Goal: Information Seeking & Learning: Learn about a topic

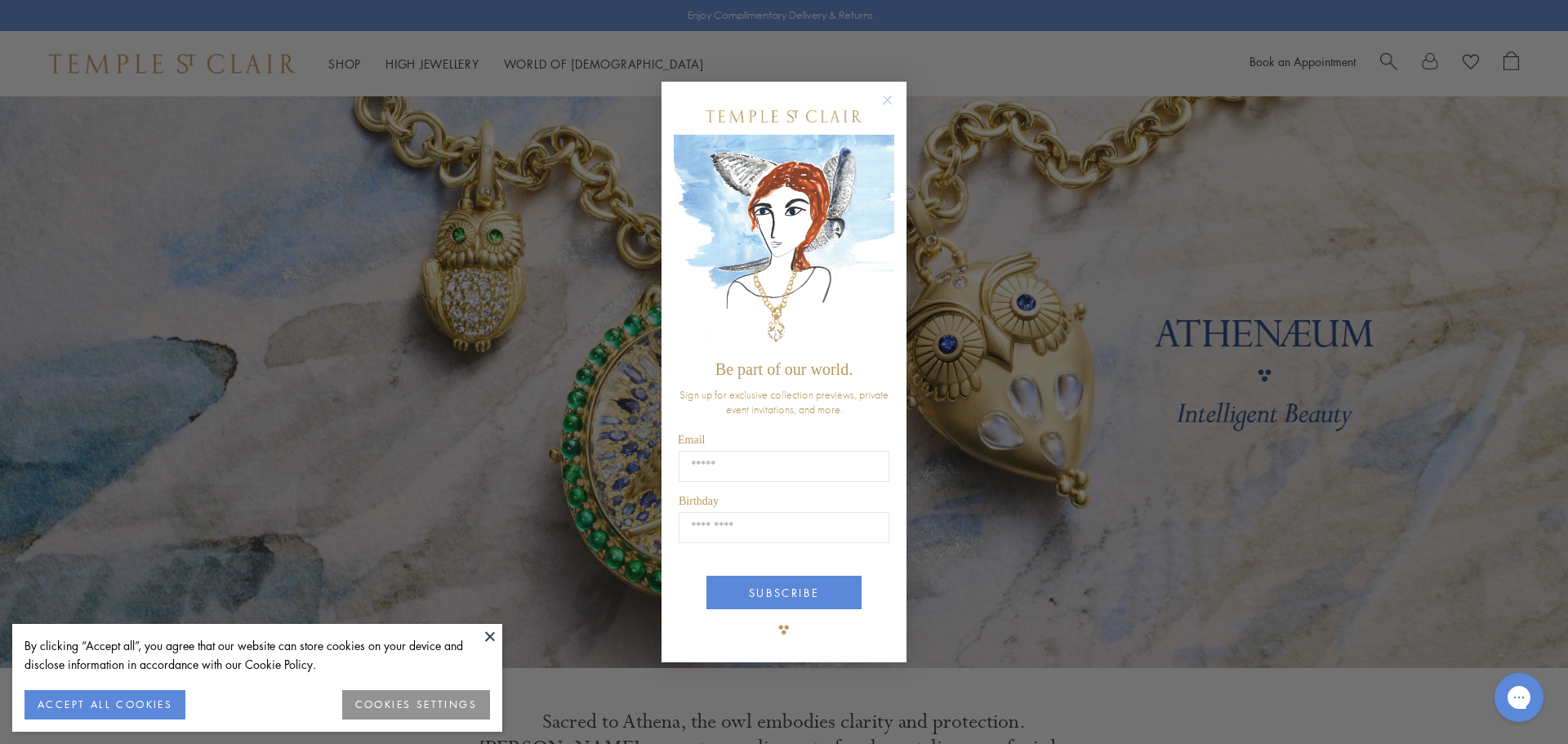
click at [888, 104] on circle "Close dialog" at bounding box center [888, 100] width 20 height 20
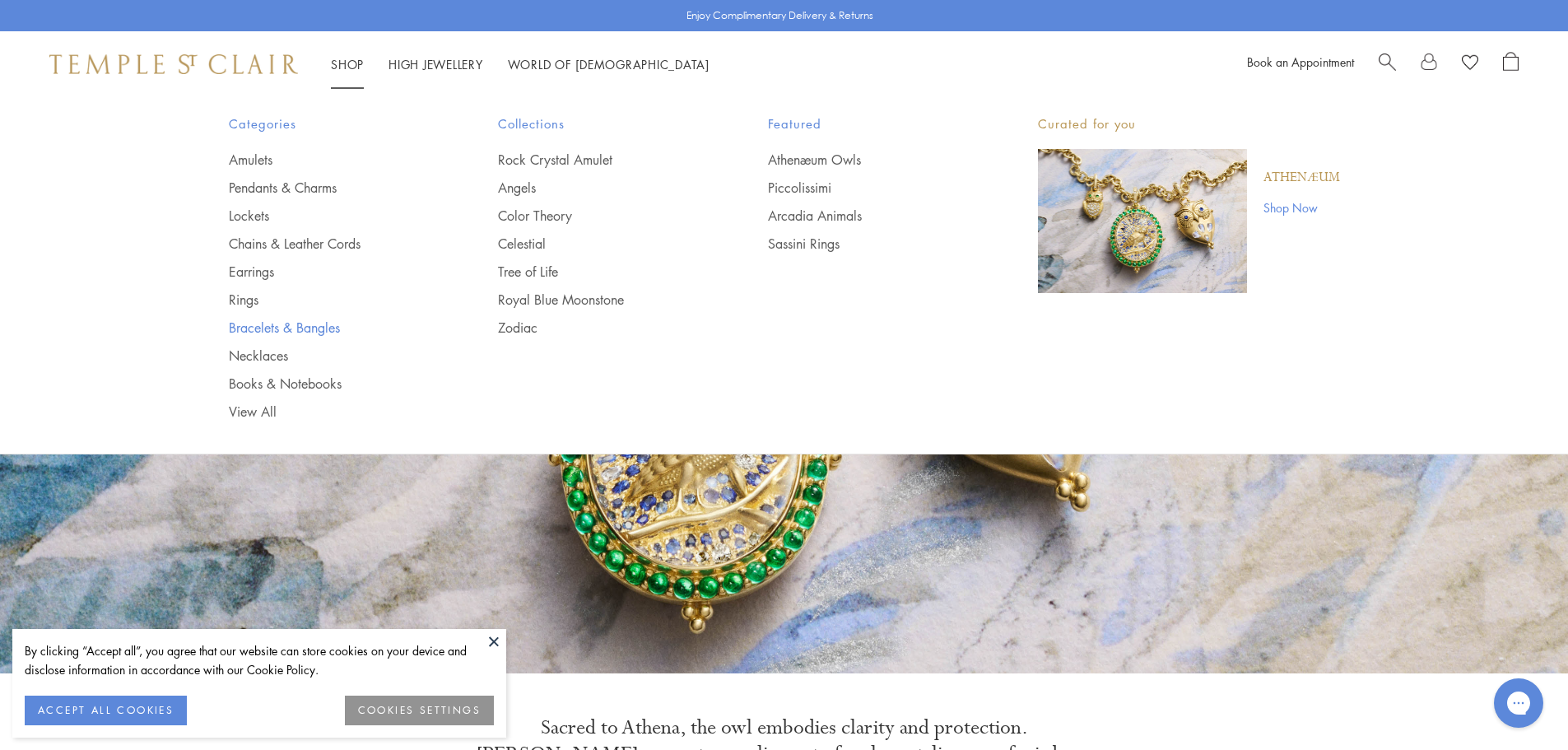
click at [254, 328] on link "Bracelets & Bangles" at bounding box center [331, 328] width 204 height 18
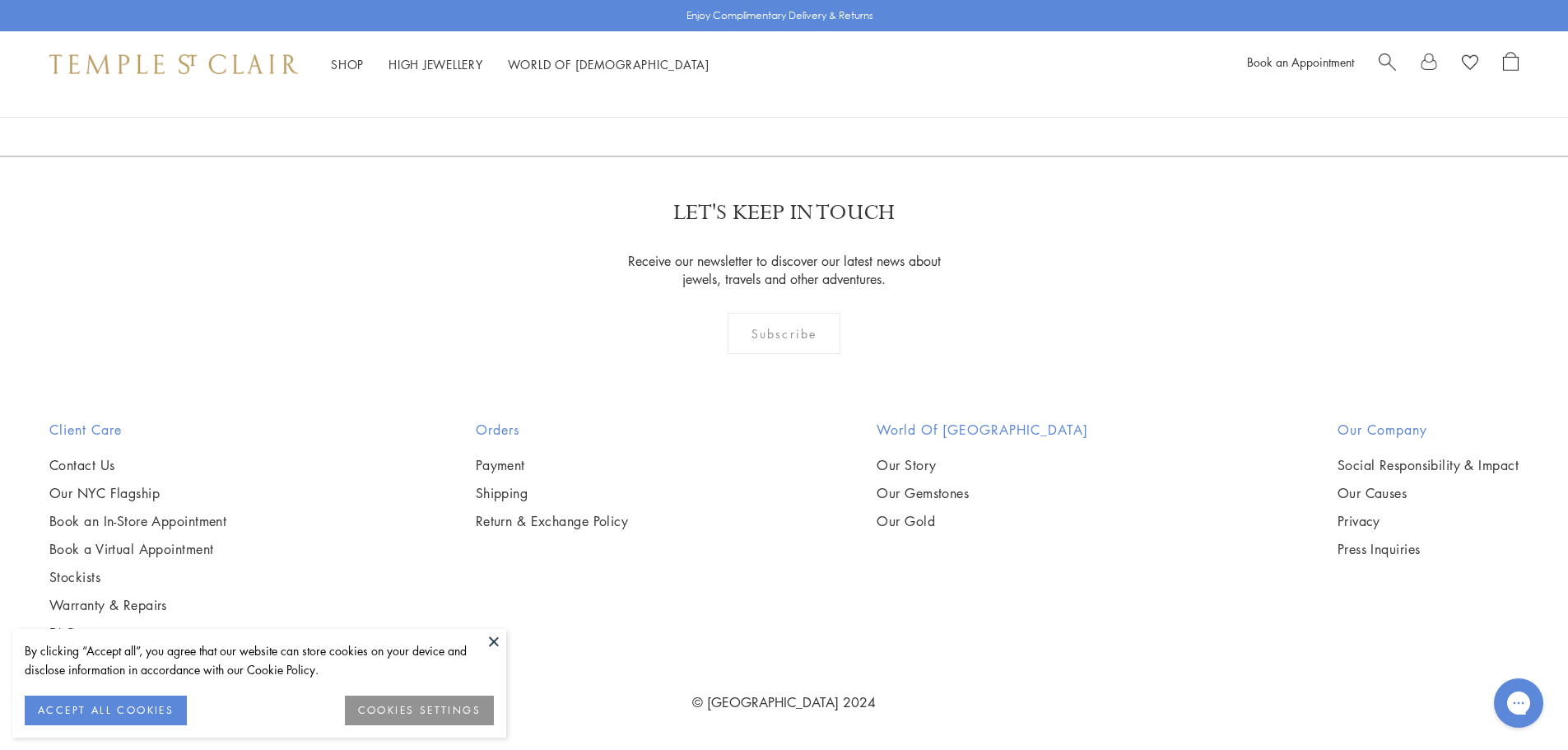
scroll to position [2306, 0]
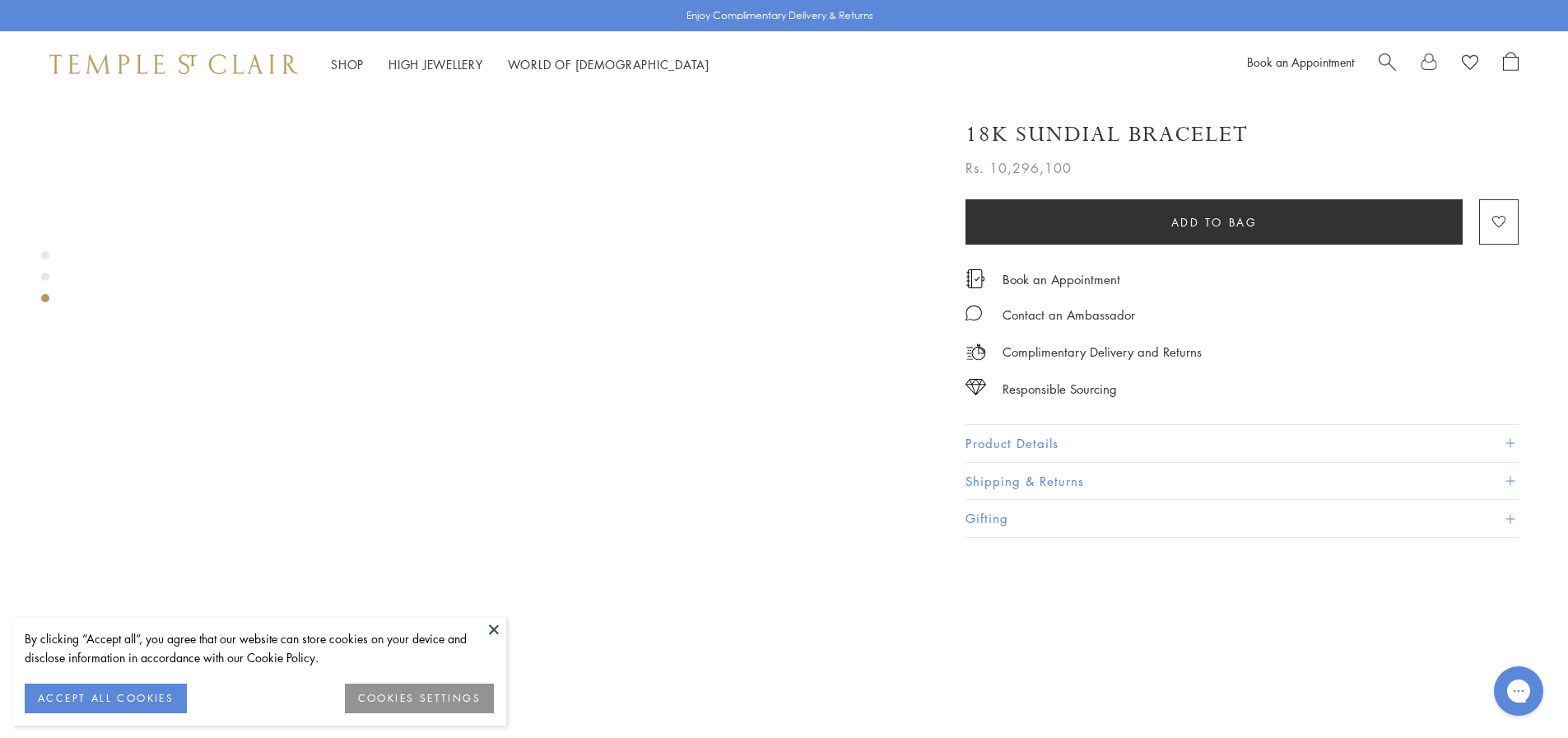
scroll to position [1811, 0]
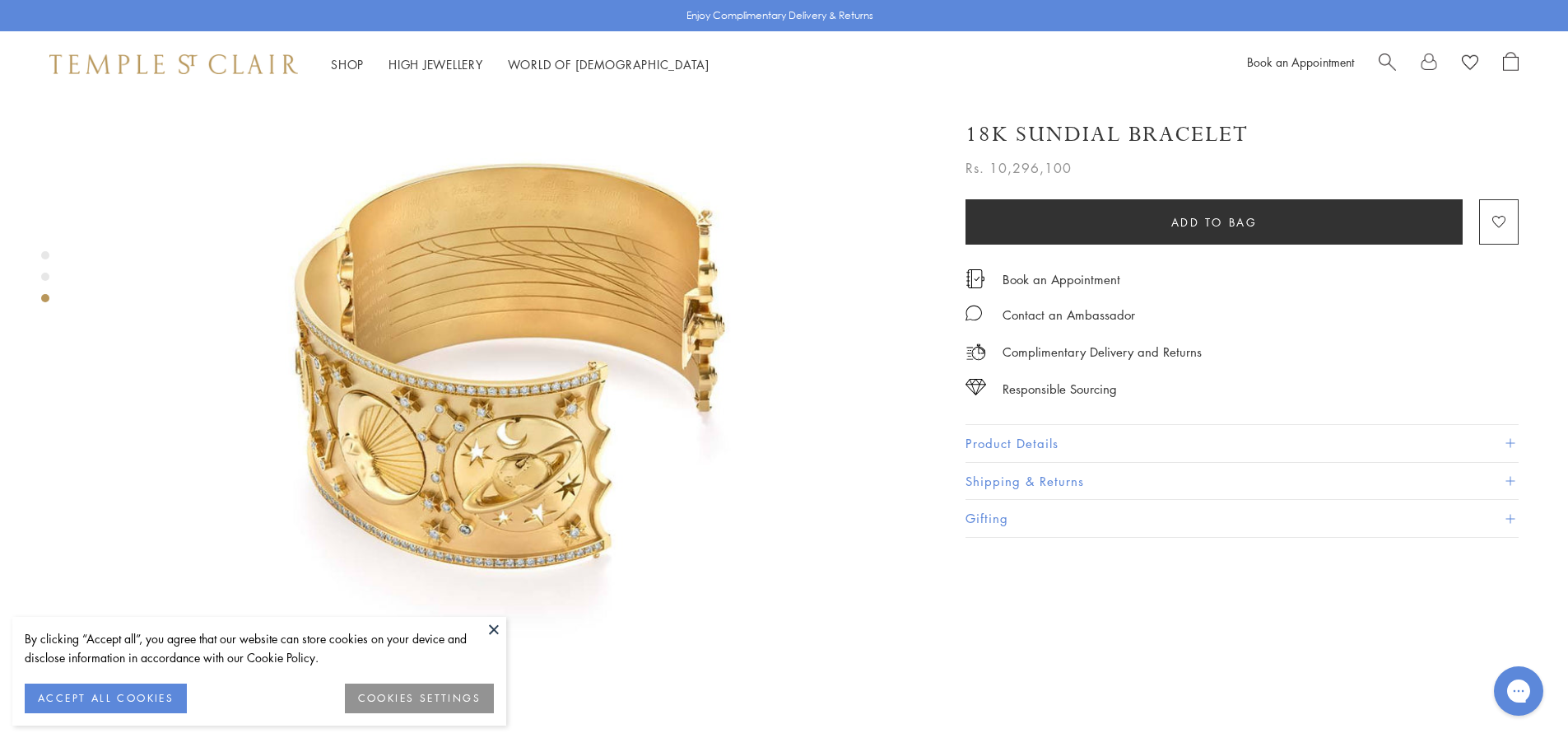
click at [1061, 436] on button "Product Details" at bounding box center [1241, 443] width 553 height 37
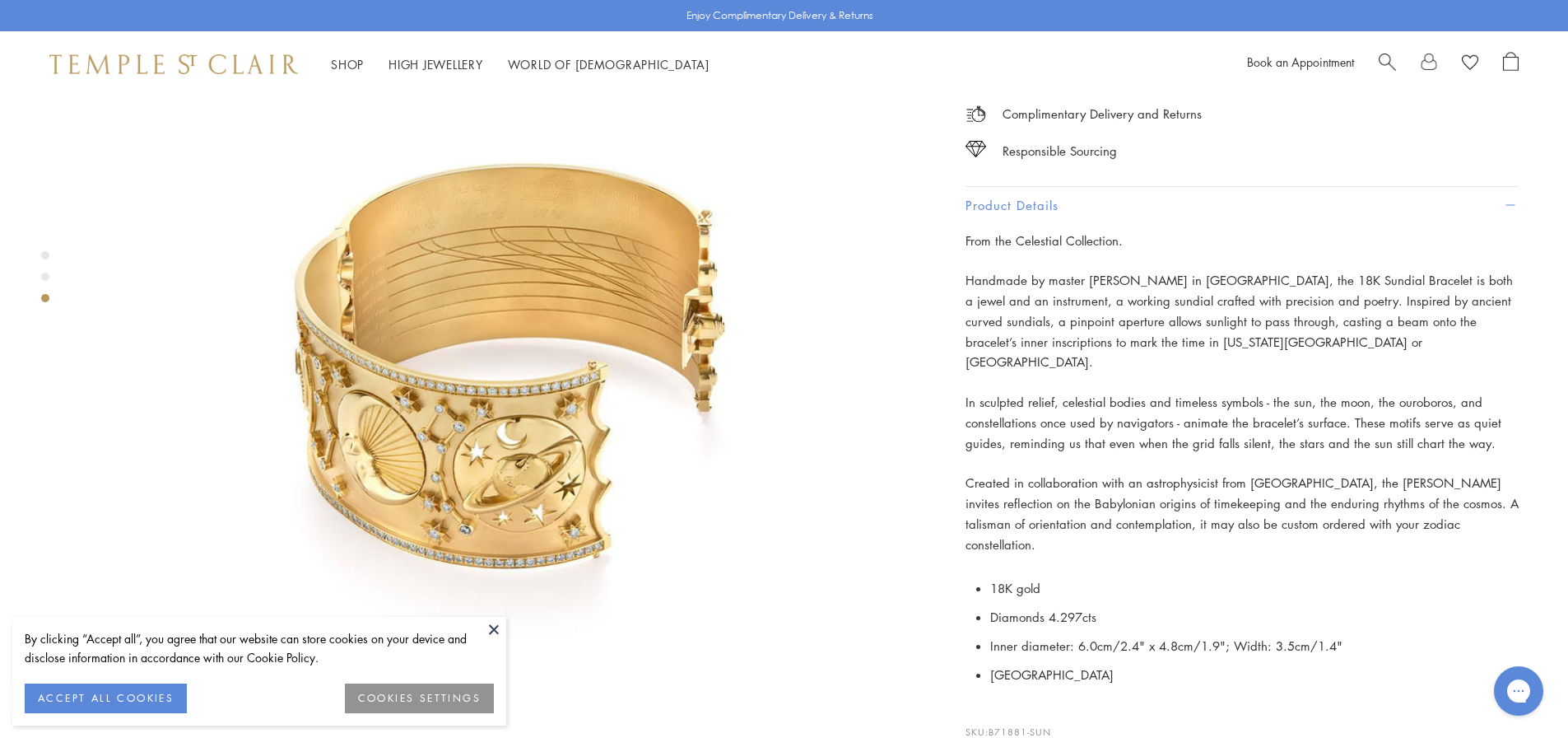
click at [425, 166] on img at bounding box center [504, 445] width 844 height 844
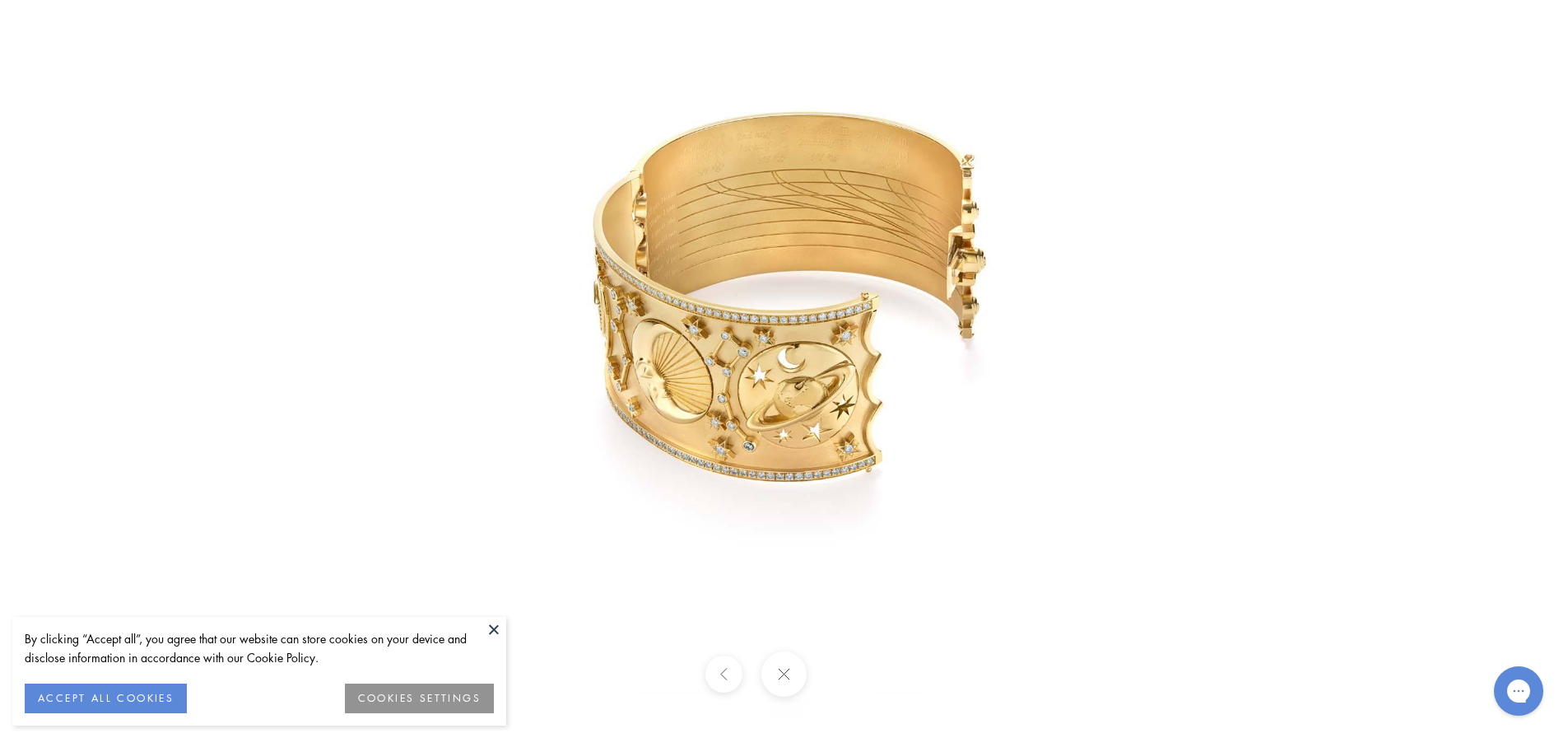
click at [685, 259] on img at bounding box center [784, 368] width 770 height 770
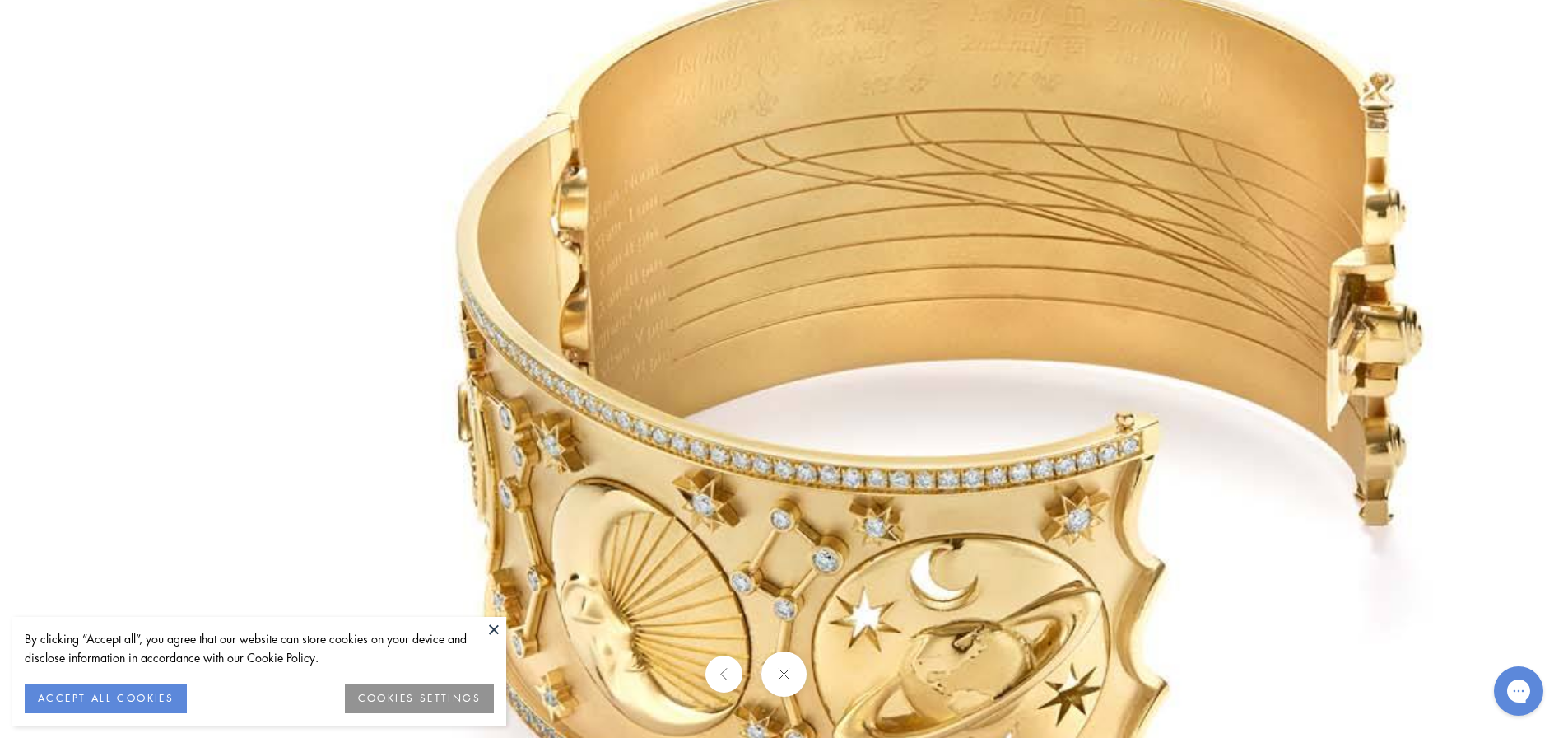
drag, startPoint x: 671, startPoint y: 181, endPoint x: 667, endPoint y: 260, distance: 79.1
click at [667, 260] on img at bounding box center [926, 600] width 1896 height 1896
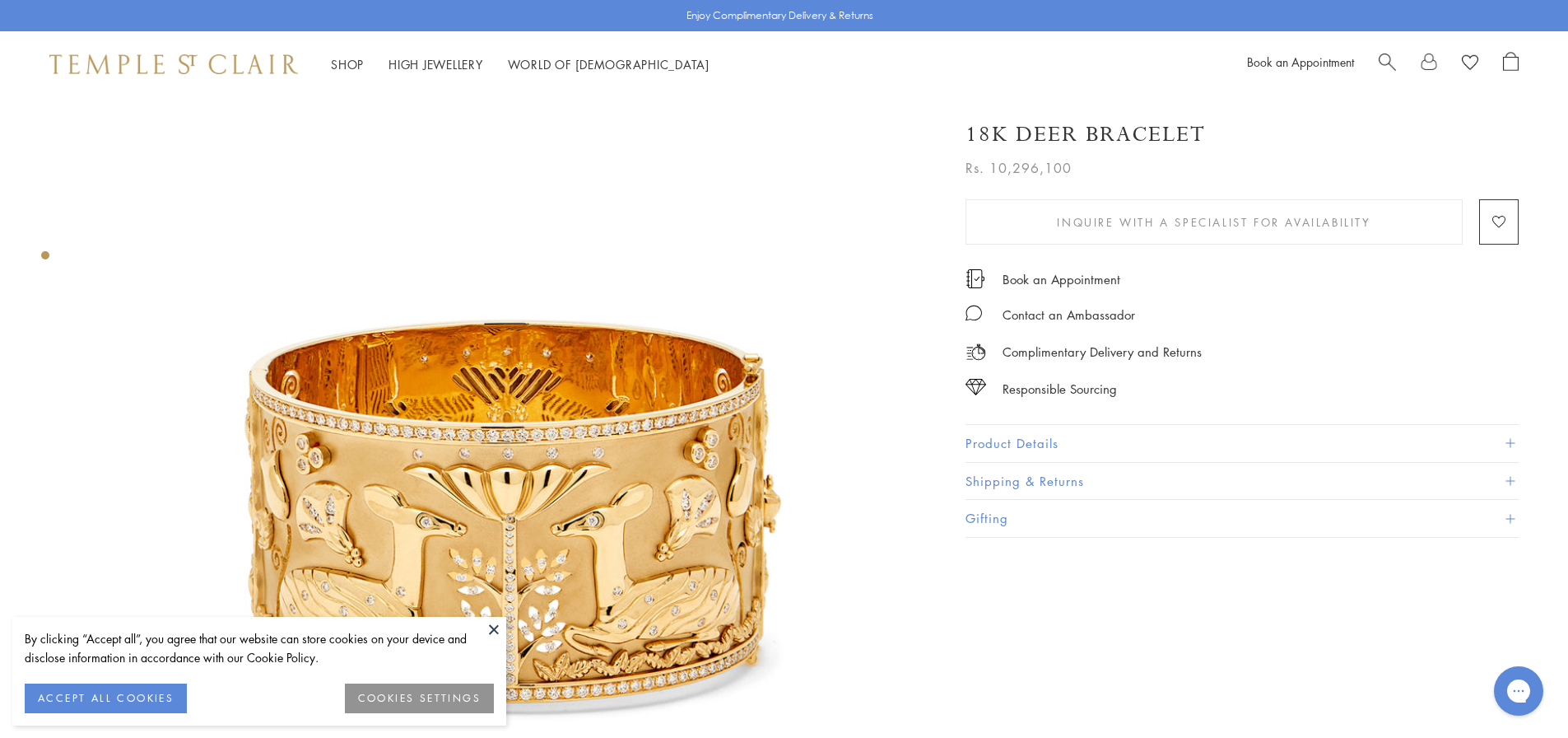
click at [1037, 438] on button "Product Details" at bounding box center [1241, 443] width 553 height 37
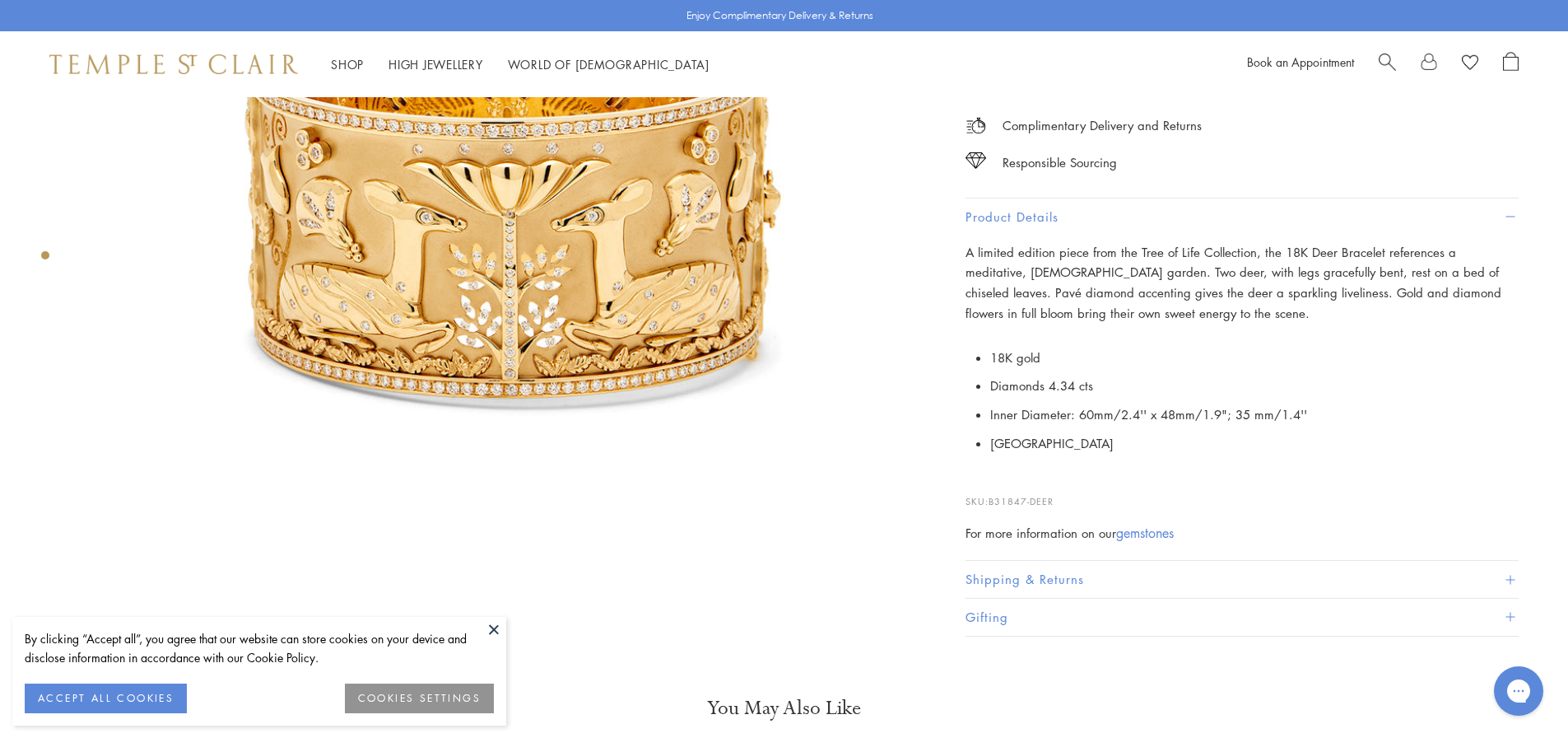
scroll to position [165, 0]
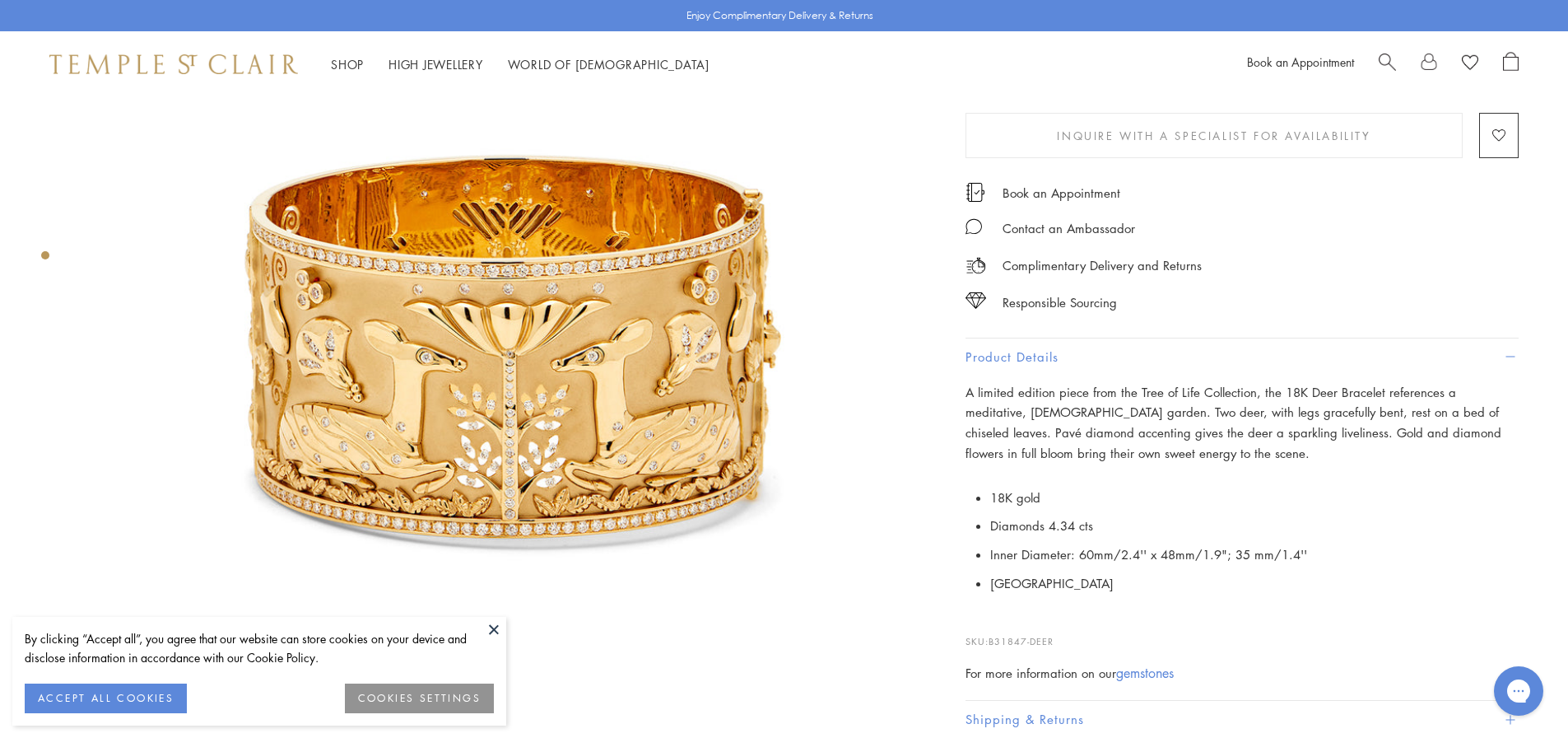
click at [676, 314] on img at bounding box center [504, 355] width 844 height 844
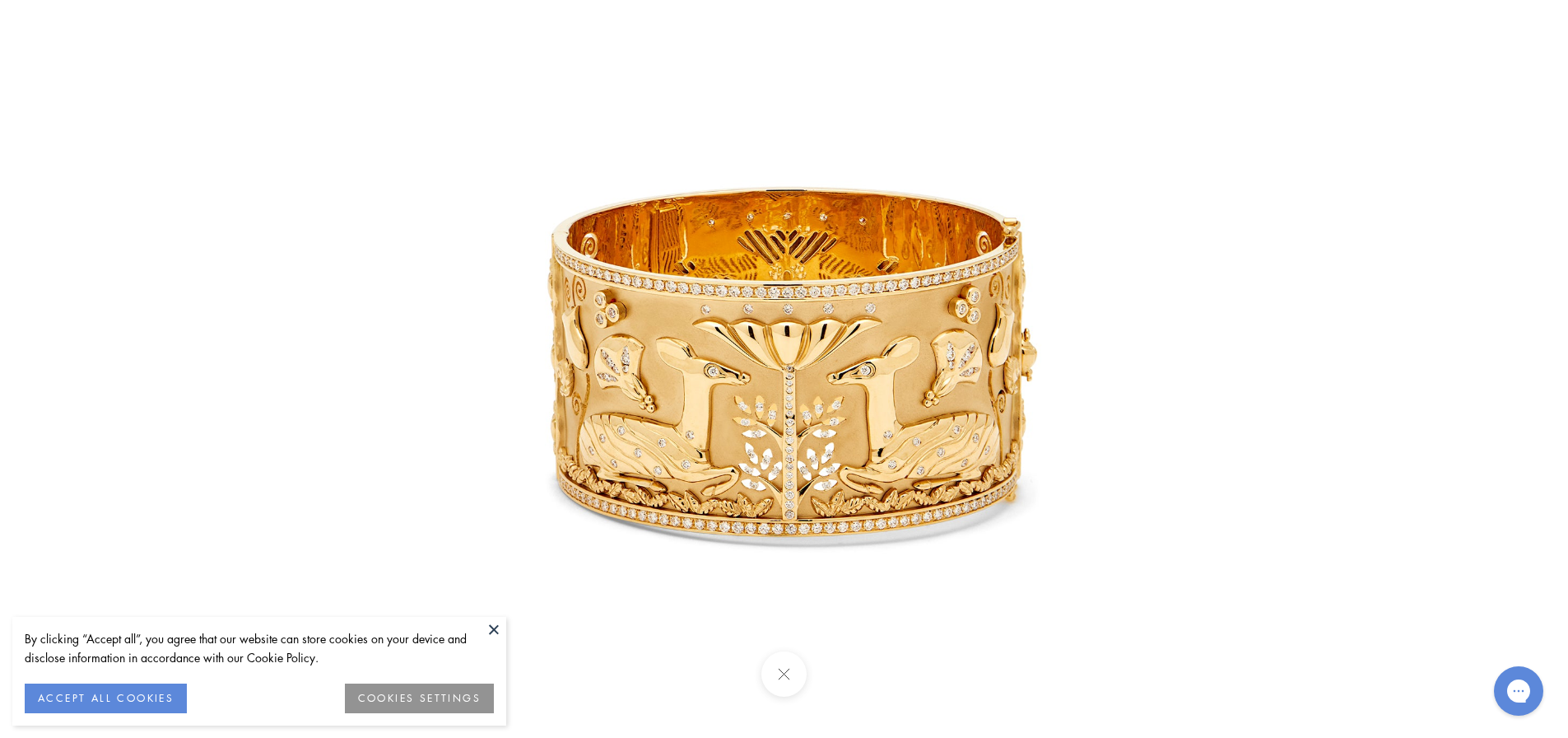
scroll to position [293, 0]
click at [850, 454] on img at bounding box center [784, 368] width 770 height 770
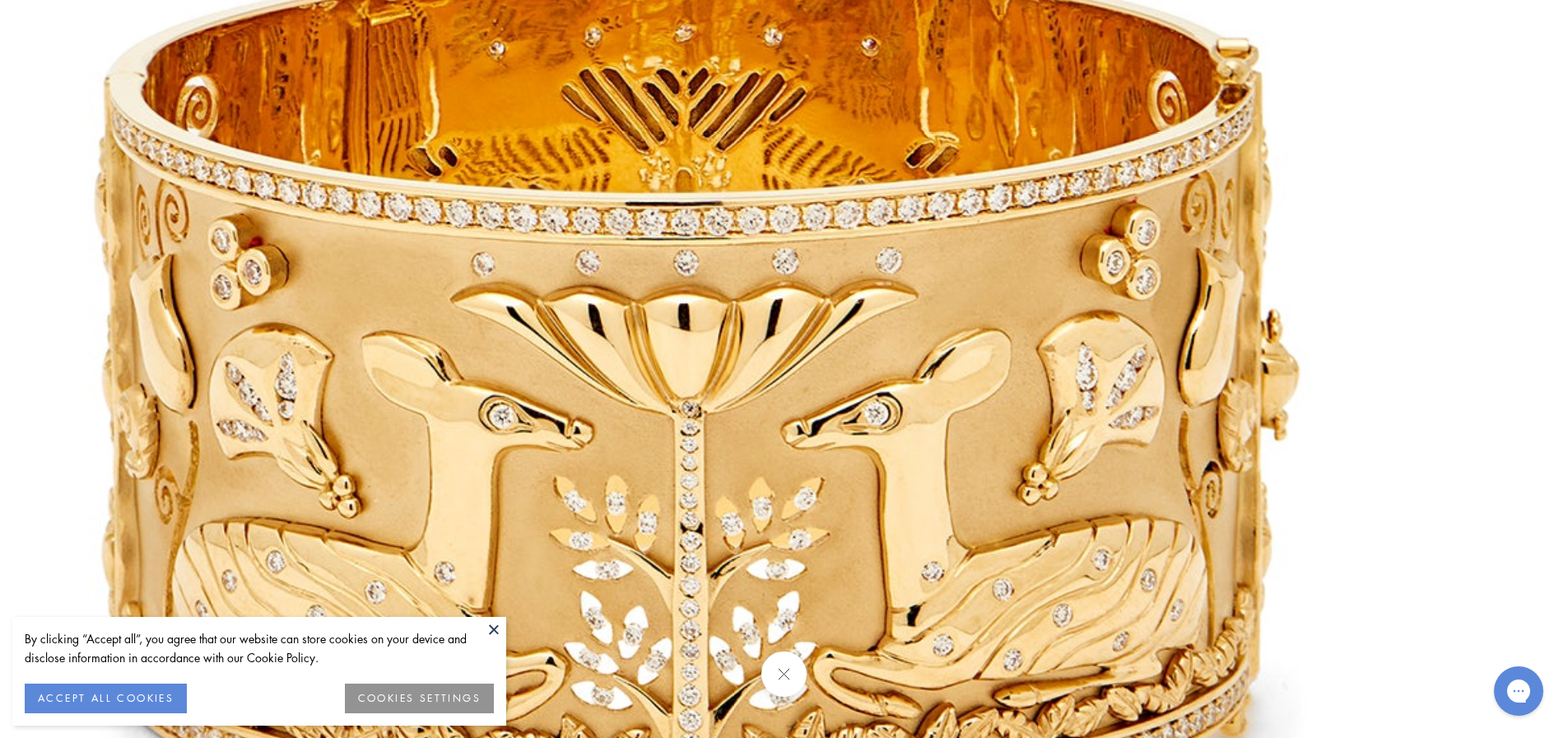
drag, startPoint x: 793, startPoint y: 371, endPoint x: 780, endPoint y: 550, distance: 179.5
click at [780, 550] on img at bounding box center [677, 410] width 1896 height 1896
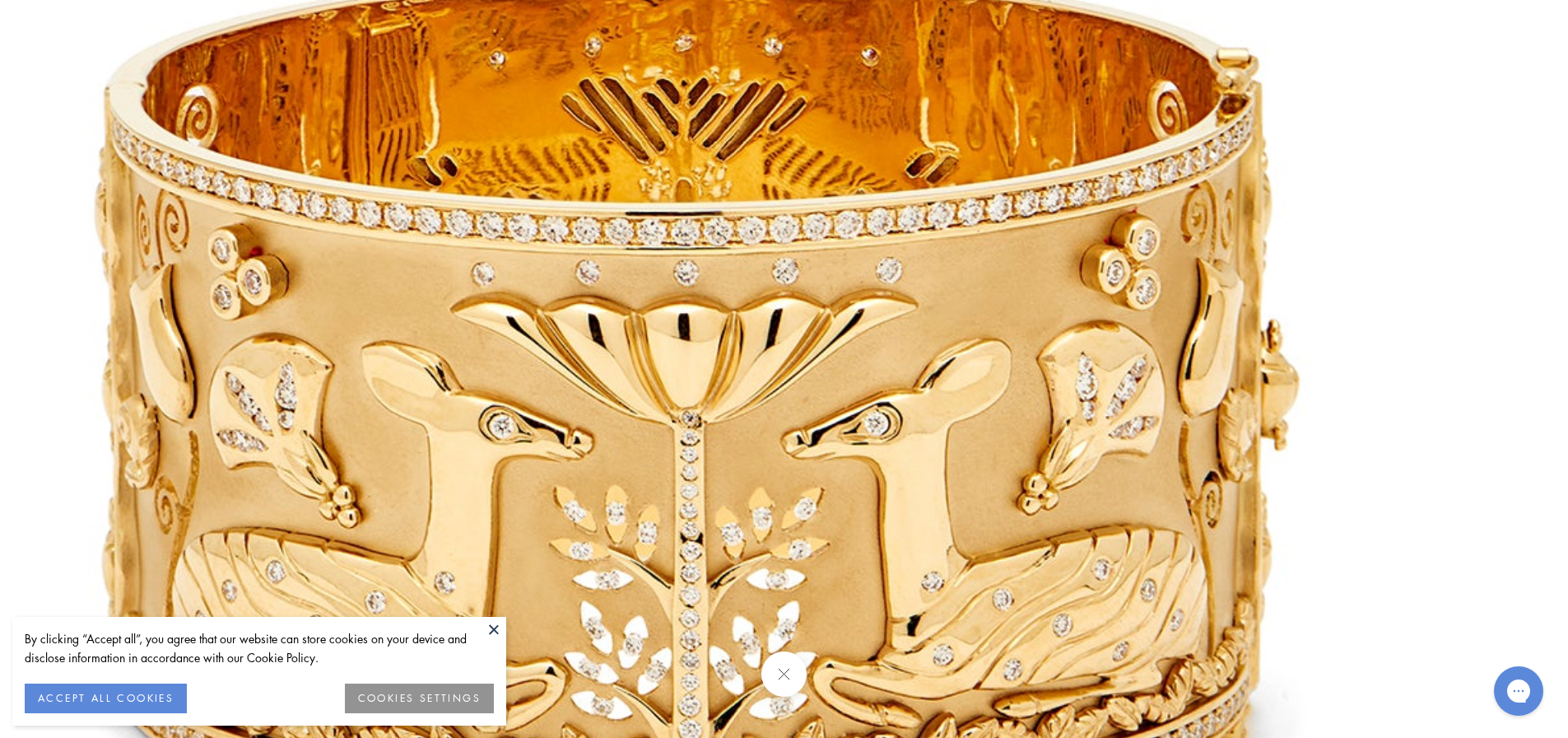
click at [1367, 322] on img at bounding box center [677, 420] width 1896 height 1896
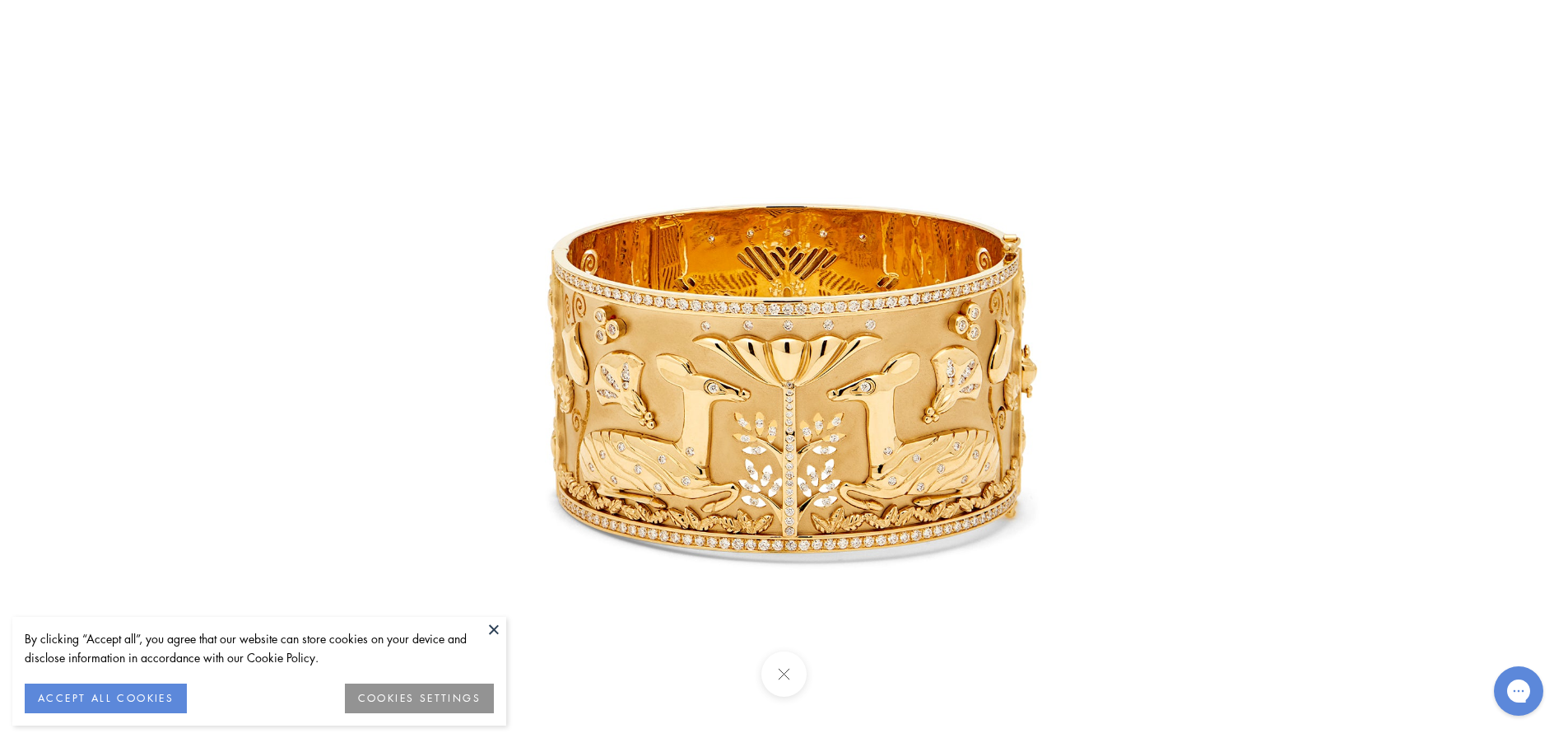
scroll to position [0, 0]
click at [172, 69] on div at bounding box center [784, 369] width 1568 height 738
click at [496, 627] on button at bounding box center [494, 629] width 25 height 25
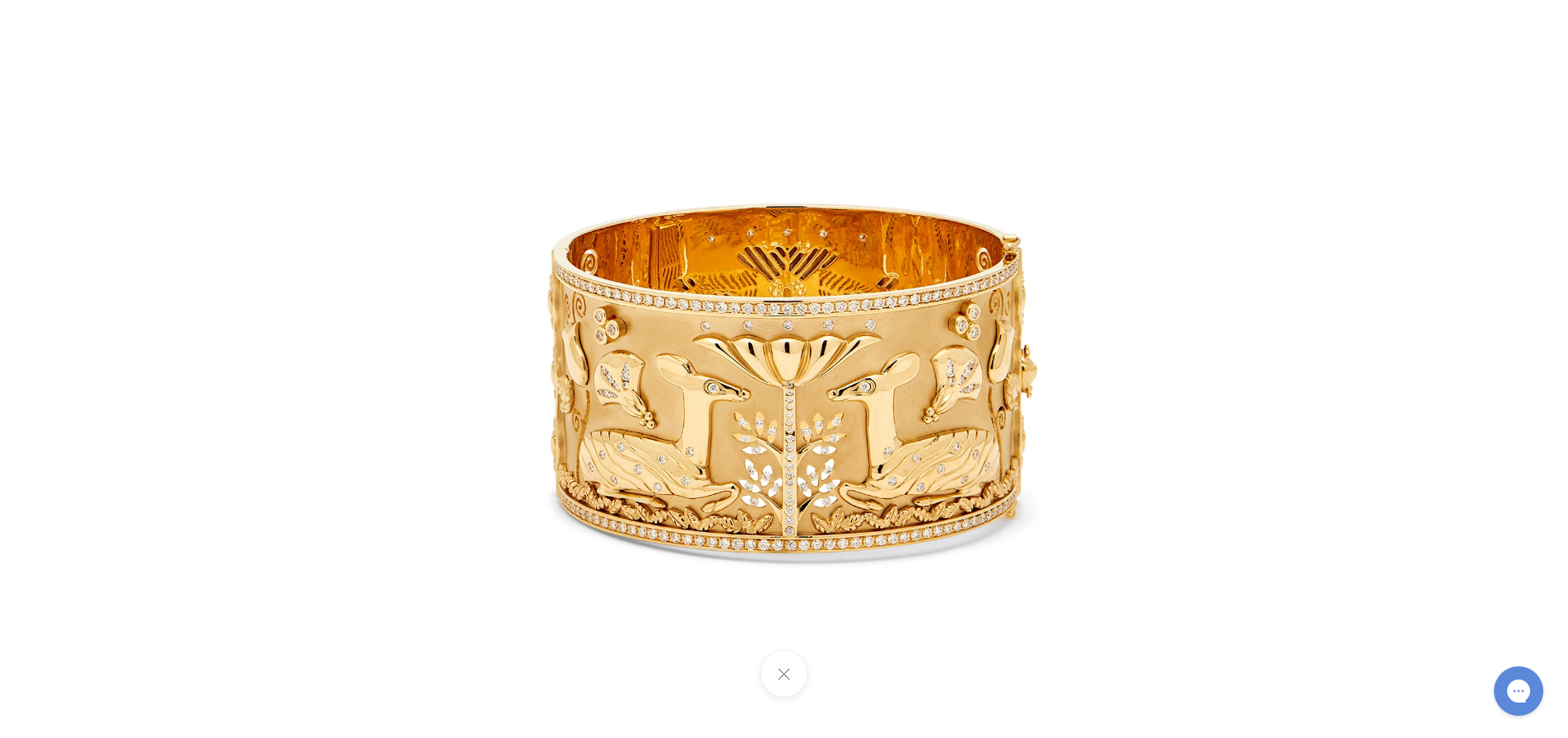
click at [792, 681] on button at bounding box center [784, 673] width 46 height 46
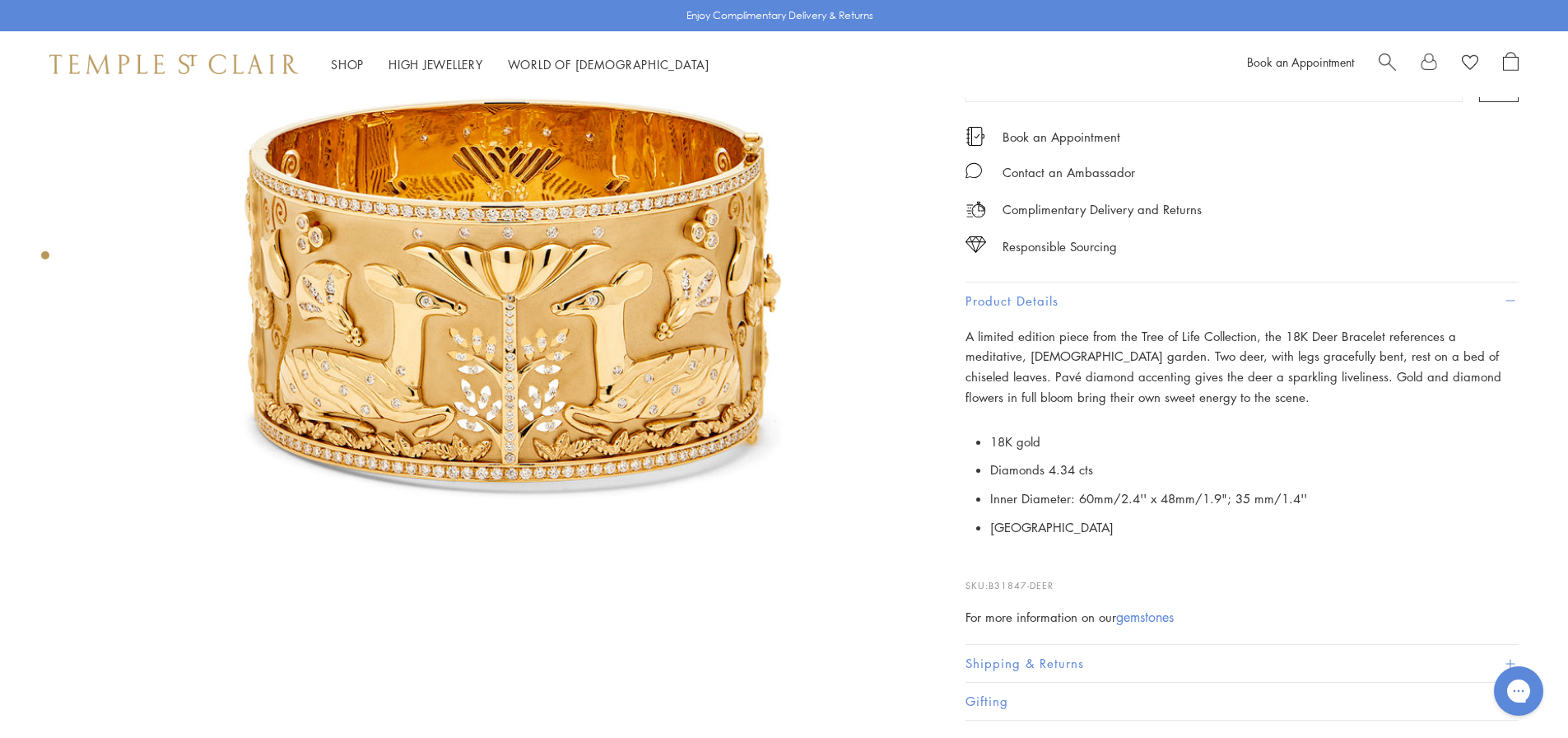
scroll to position [247, 0]
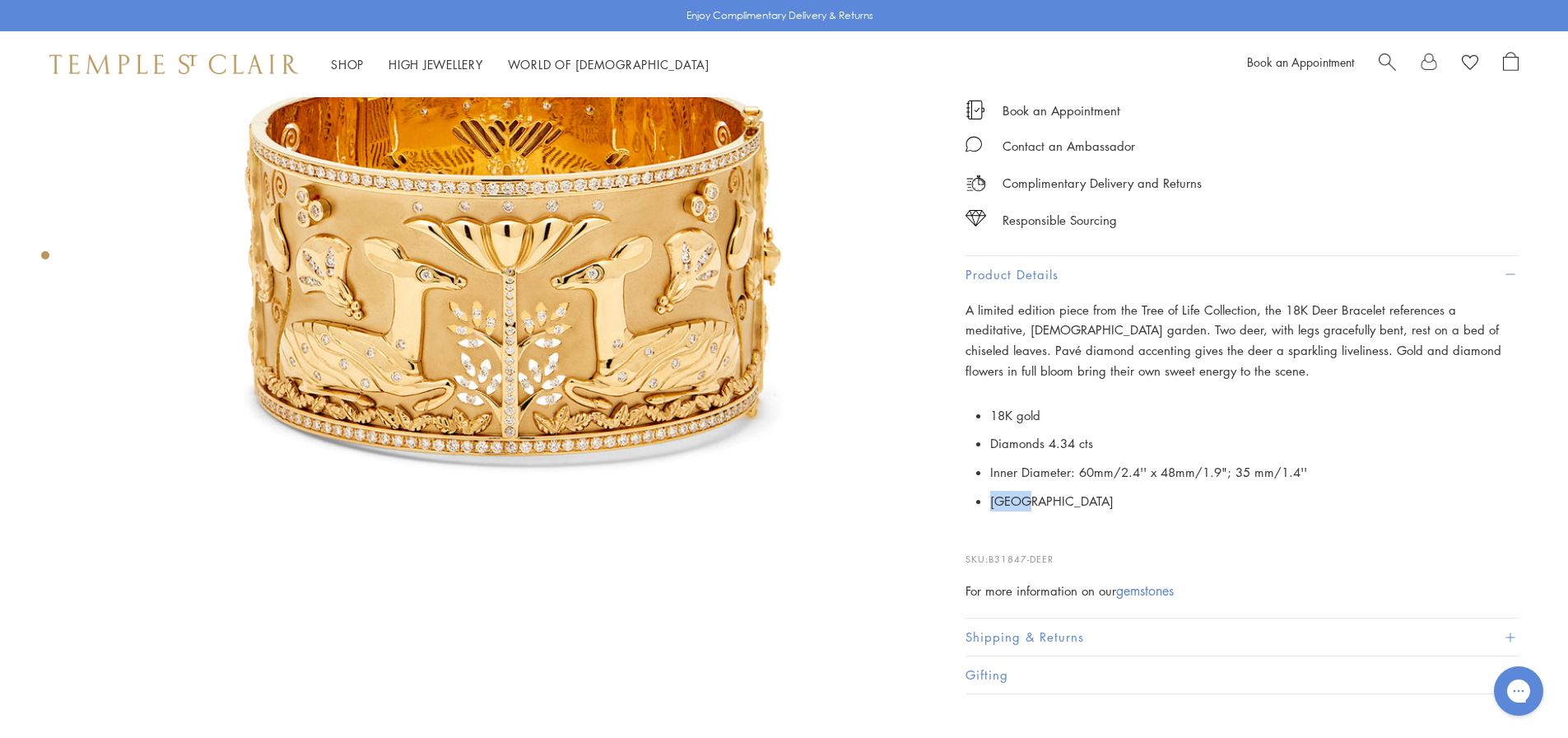
drag, startPoint x: 1017, startPoint y: 498, endPoint x: 987, endPoint y: 494, distance: 30.3
click at [987, 494] on p "18K gold Diamonds 4.34 cts Inner Diameter: 60mm/2.4'' x 48mm/1.9"; 35 mm/1.4'' …" at bounding box center [1241, 458] width 553 height 114
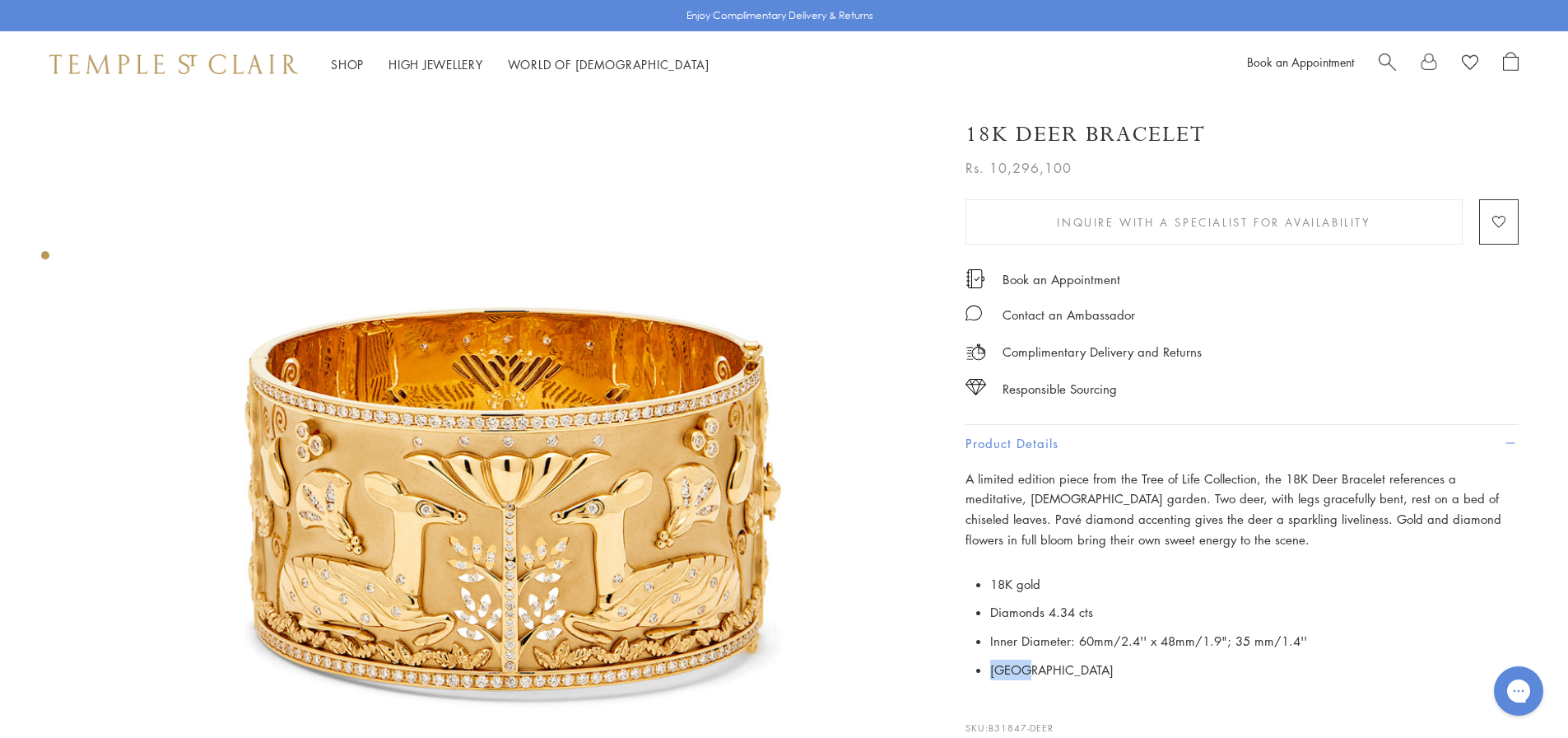
scroll to position [0, 0]
